Goal: Navigation & Orientation: Find specific page/section

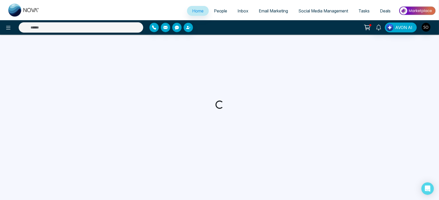
select select "*"
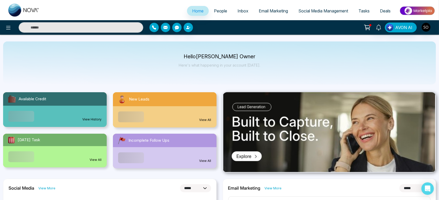
click at [211, 10] on link "People" at bounding box center [221, 11] width 24 height 10
